Goal: Task Accomplishment & Management: Manage account settings

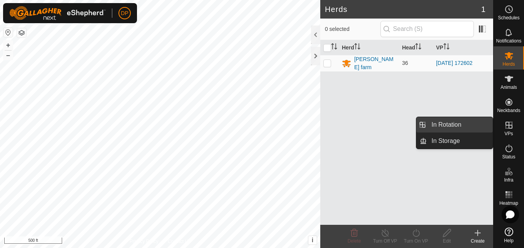
click at [470, 126] on link "In Rotation" at bounding box center [460, 124] width 66 height 15
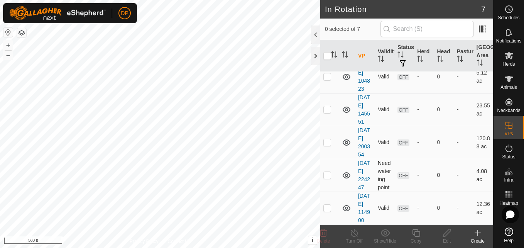
scroll to position [116, 0]
click at [327, 145] on p-checkbox at bounding box center [328, 142] width 8 height 6
checkbox input "true"
click at [446, 234] on icon at bounding box center [447, 232] width 10 height 9
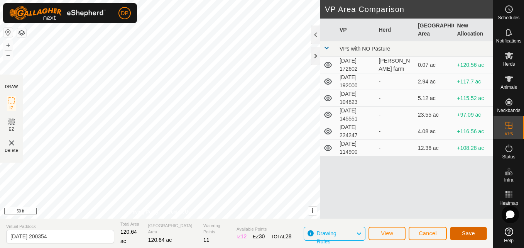
click at [471, 230] on span "Save" at bounding box center [468, 233] width 13 height 6
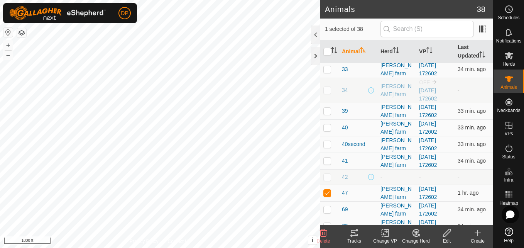
scroll to position [386, 0]
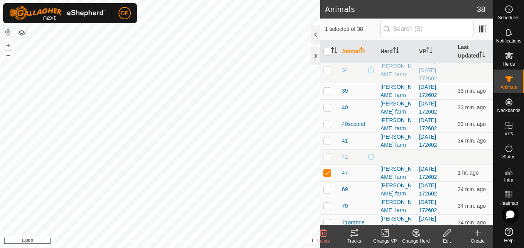
click at [354, 232] on icon at bounding box center [354, 233] width 7 height 6
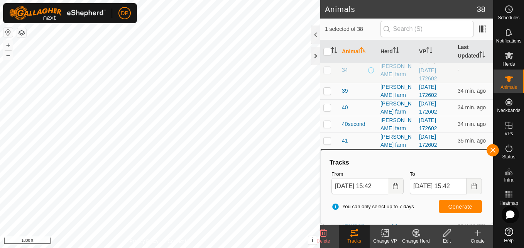
click at [323, 230] on icon at bounding box center [323, 233] width 7 height 8
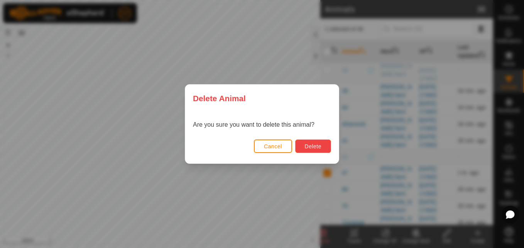
click at [314, 143] on span "Delete" at bounding box center [313, 146] width 17 height 6
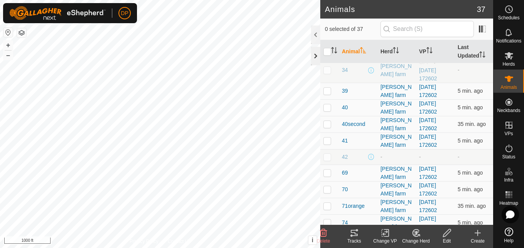
click at [314, 56] on div at bounding box center [315, 56] width 9 height 19
